Goal: Transaction & Acquisition: Purchase product/service

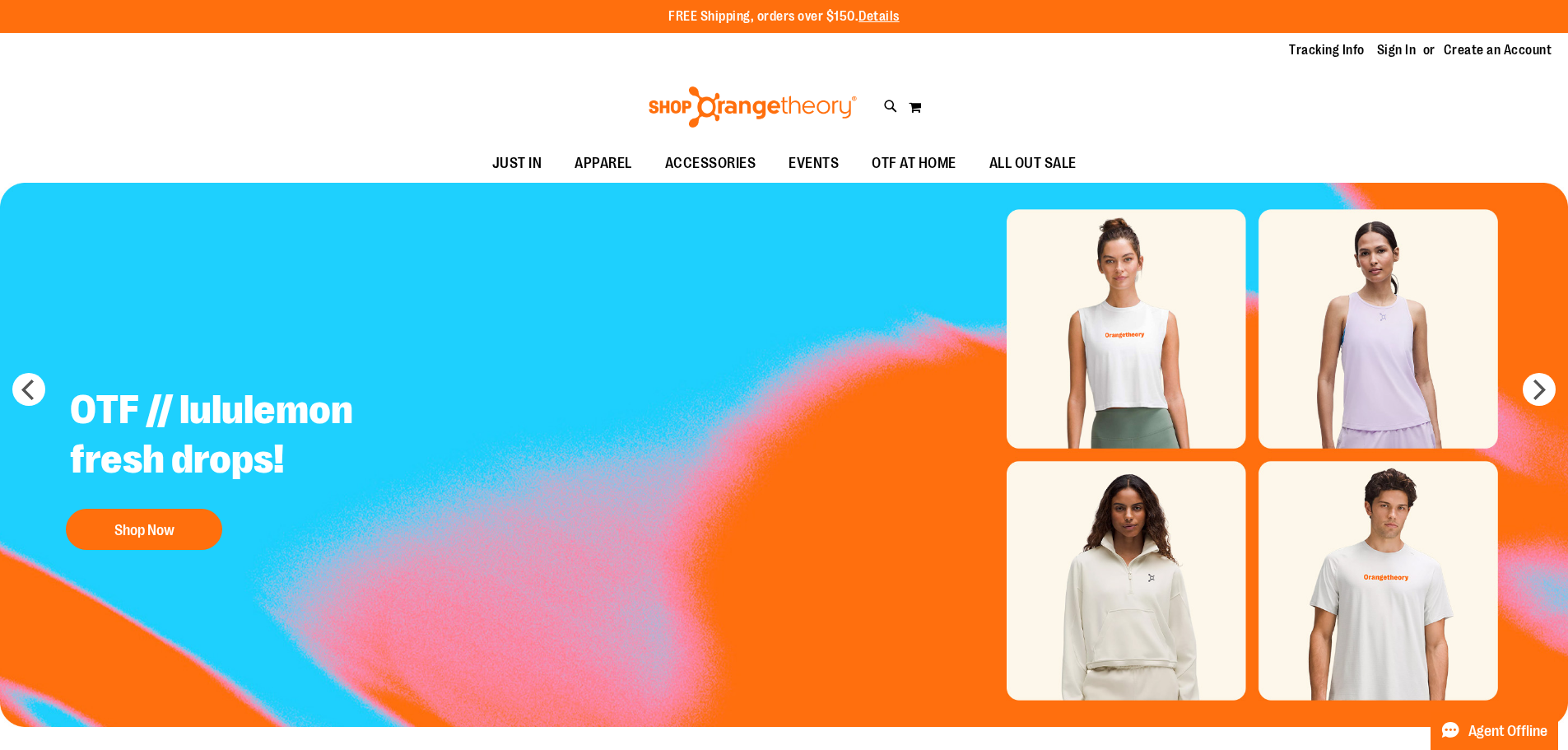
click at [1127, 541] on img "Slide 1 of 5" at bounding box center [784, 454] width 1568 height 544
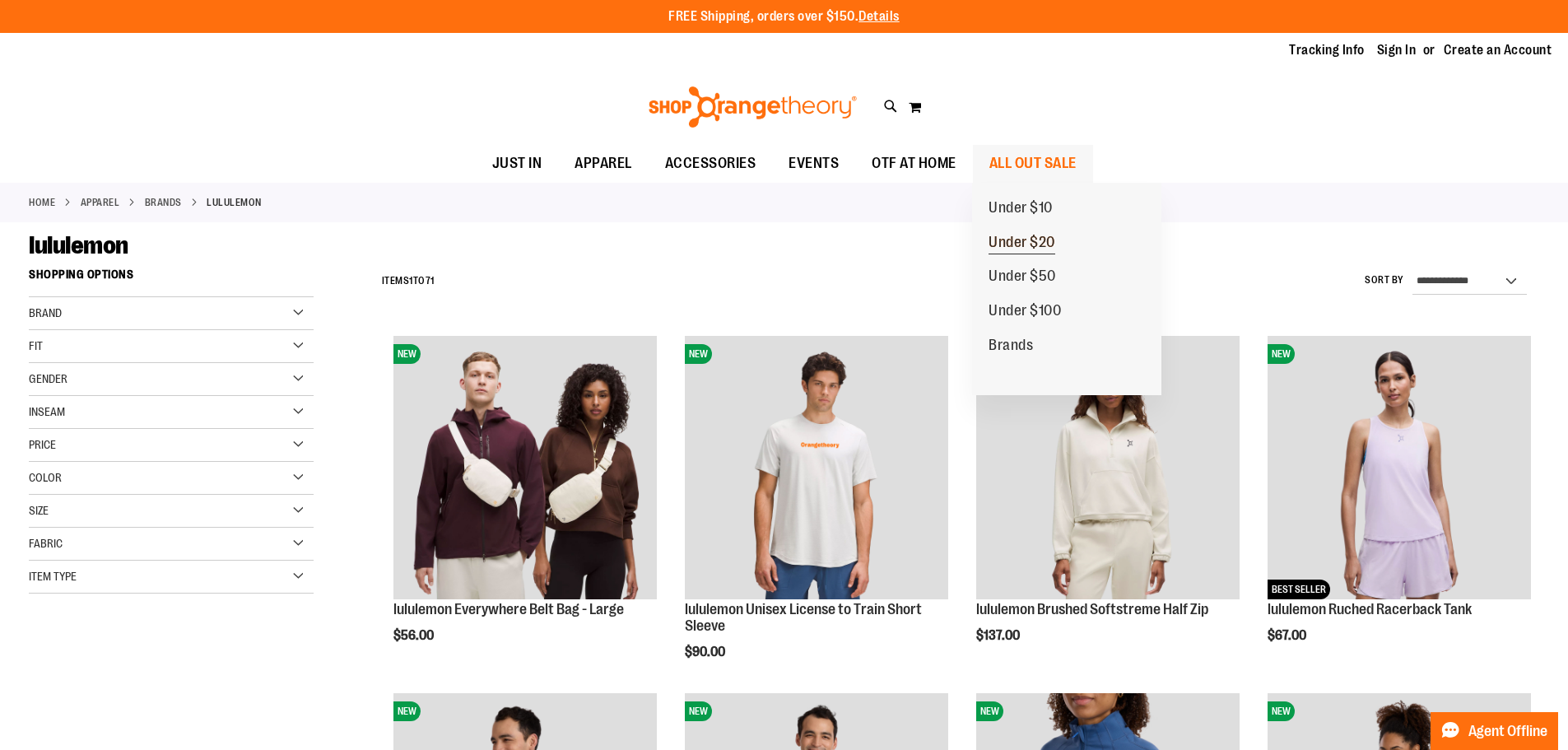
click at [1049, 239] on span "Under $20" at bounding box center [1021, 243] width 66 height 20
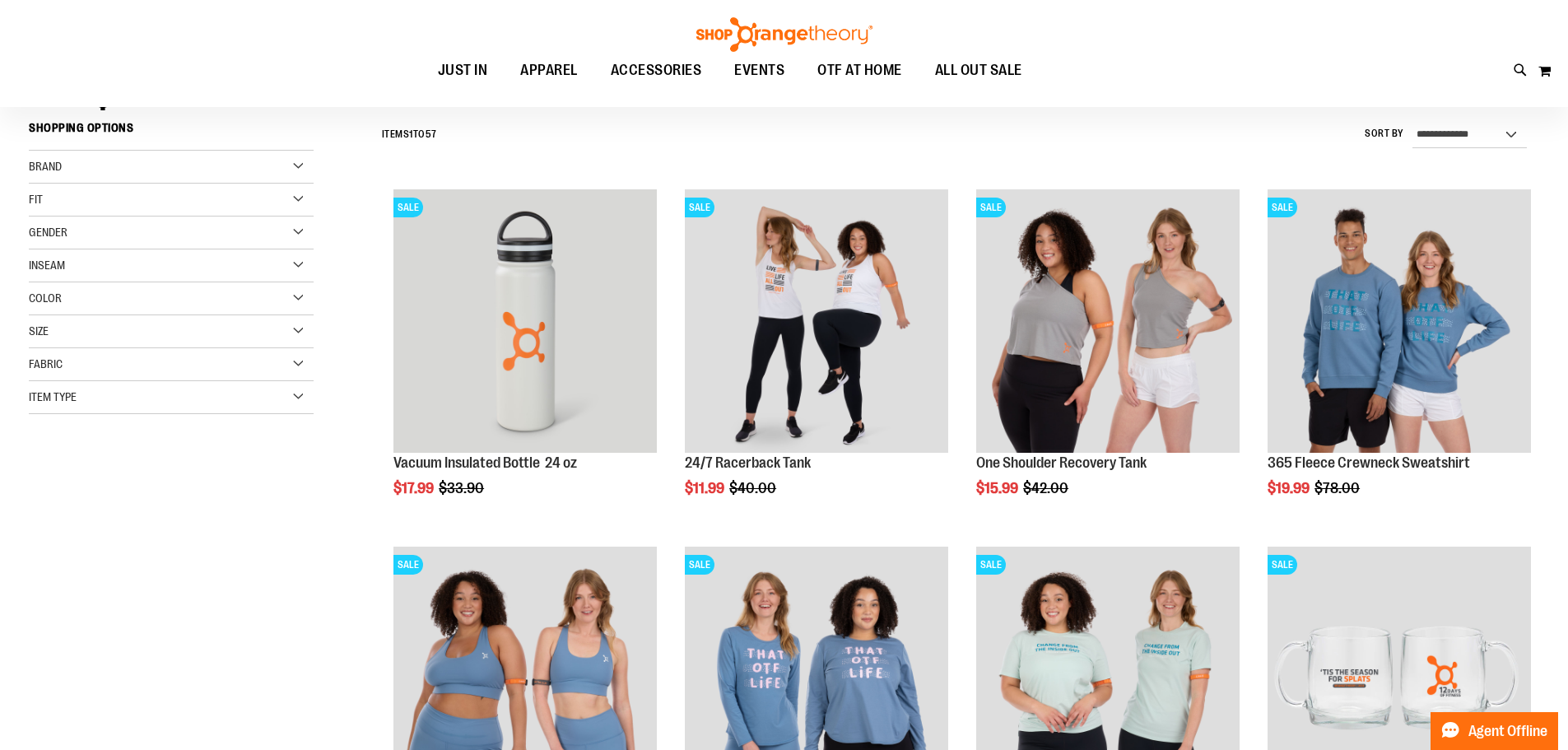
scroll to position [164, 0]
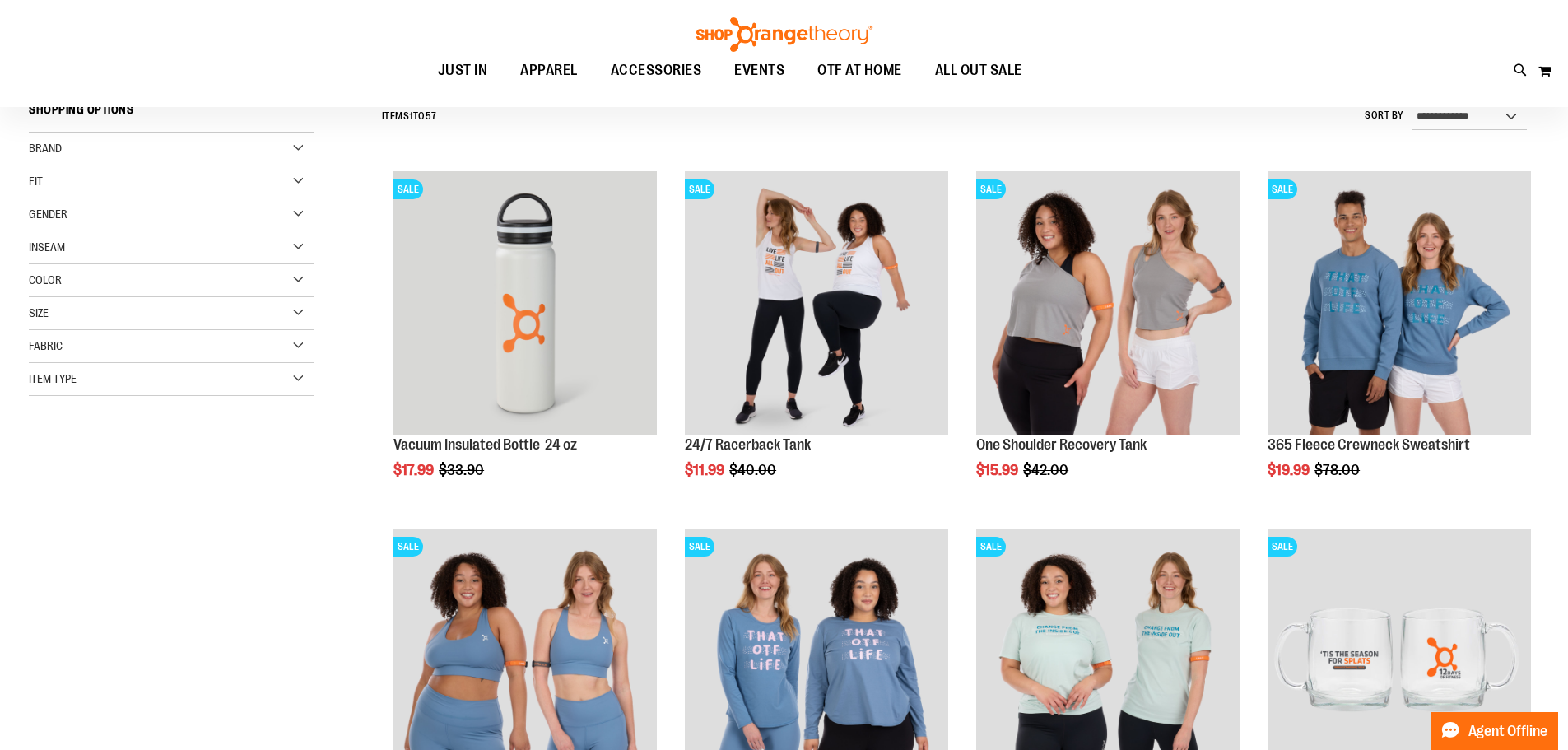
click at [280, 320] on div "Size" at bounding box center [171, 313] width 285 height 33
click at [232, 350] on div "2XL" at bounding box center [230, 355] width 25 height 25
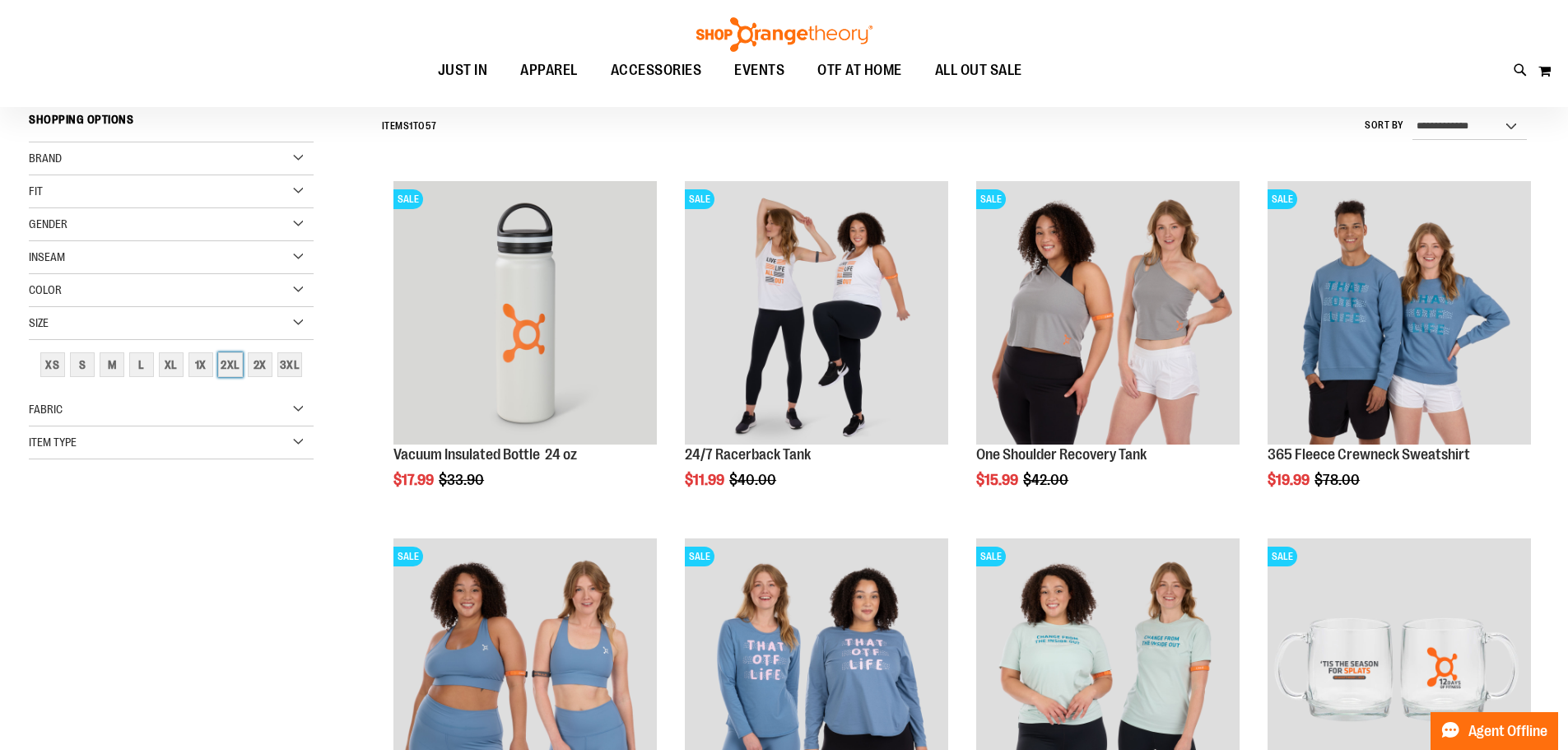
scroll to position [153, 0]
click at [260, 365] on div "2X" at bounding box center [260, 366] width 25 height 25
